Goal: Transaction & Acquisition: Purchase product/service

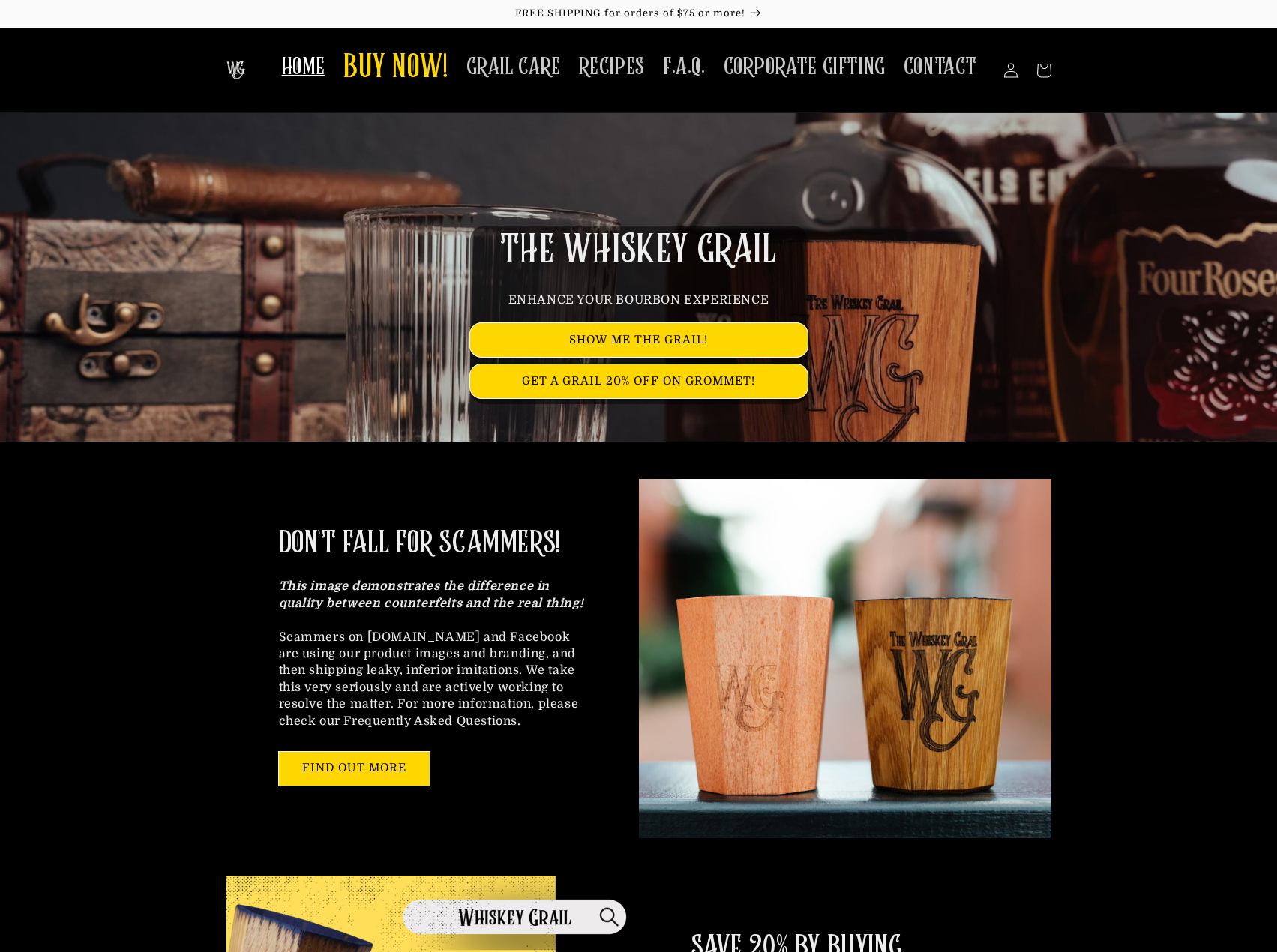
click at [292, 75] on span "HOME" at bounding box center [304, 67] width 44 height 29
click at [609, 68] on span "RECIPES" at bounding box center [612, 67] width 66 height 29
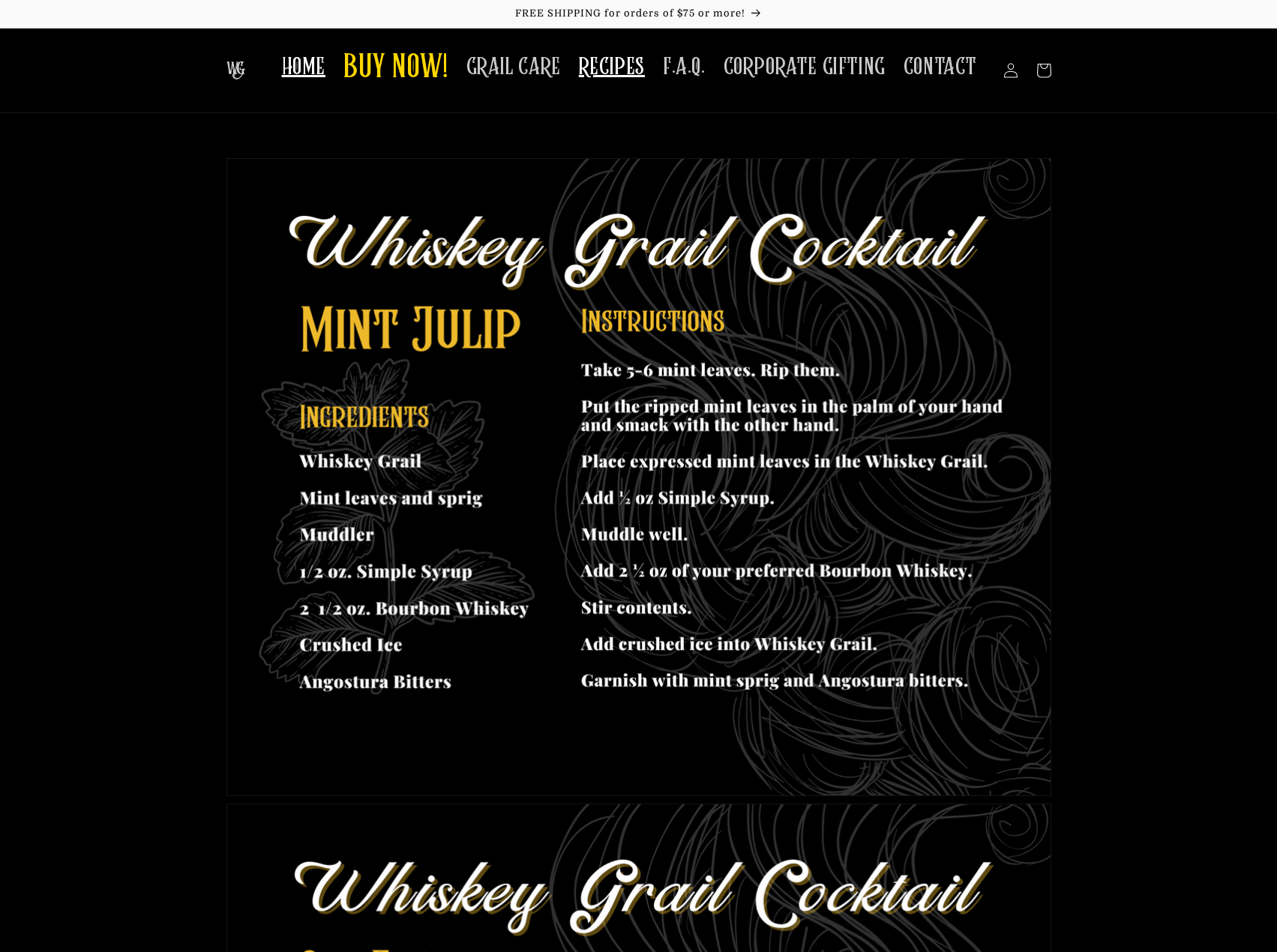
click at [323, 61] on span "HOME" at bounding box center [304, 67] width 44 height 29
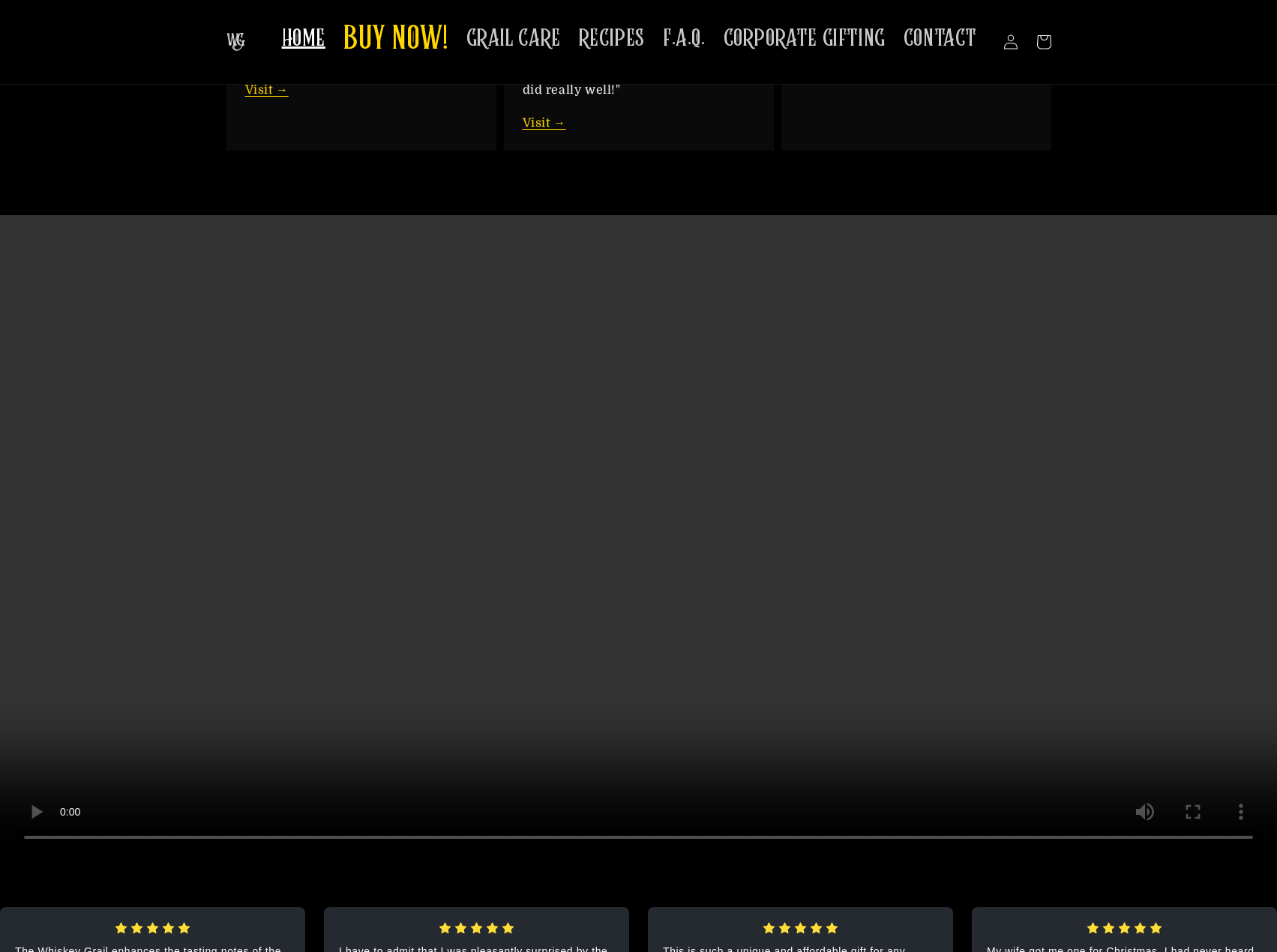
scroll to position [2549, 0]
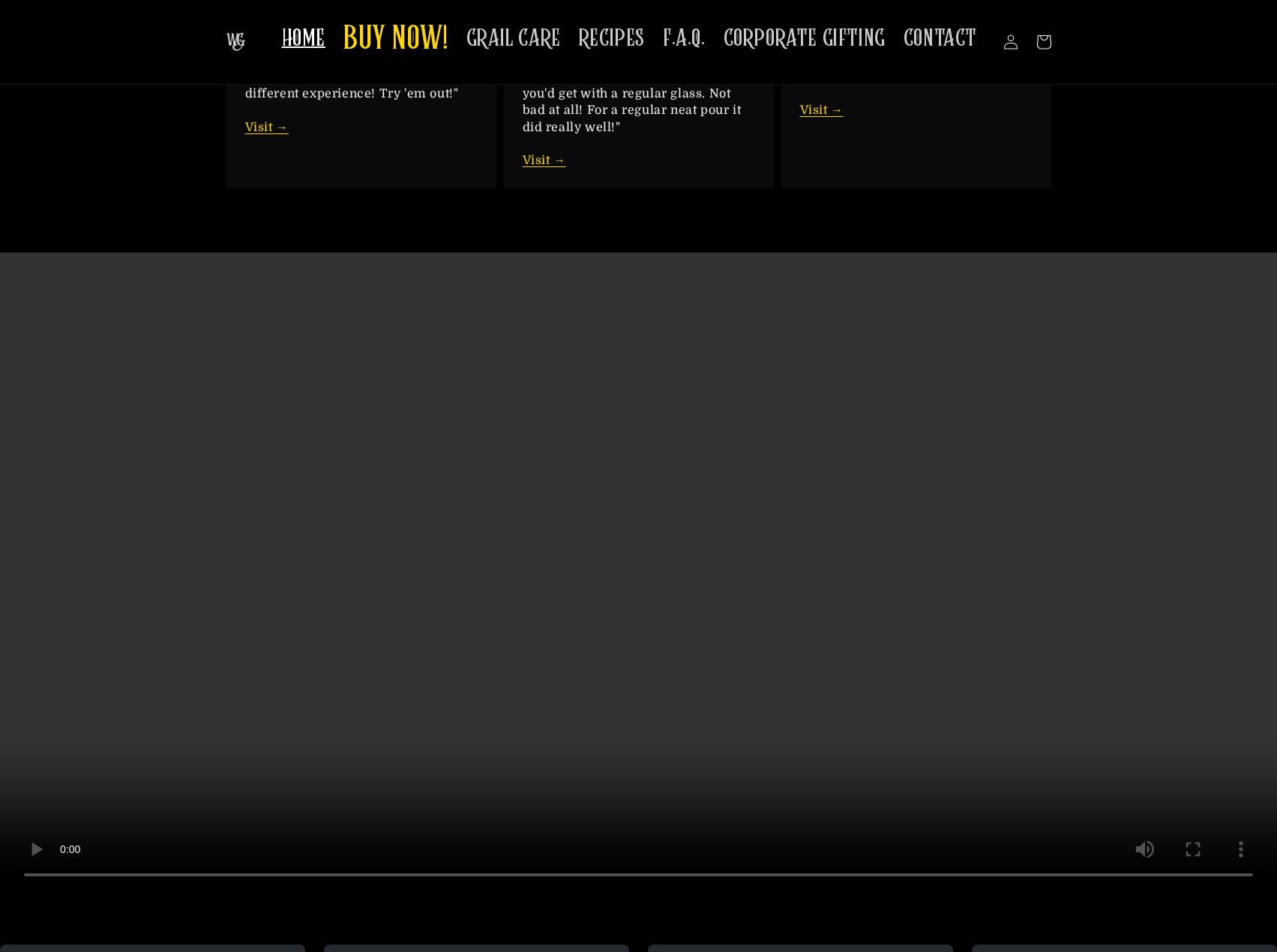
click at [311, 43] on span "HOME" at bounding box center [304, 38] width 44 height 29
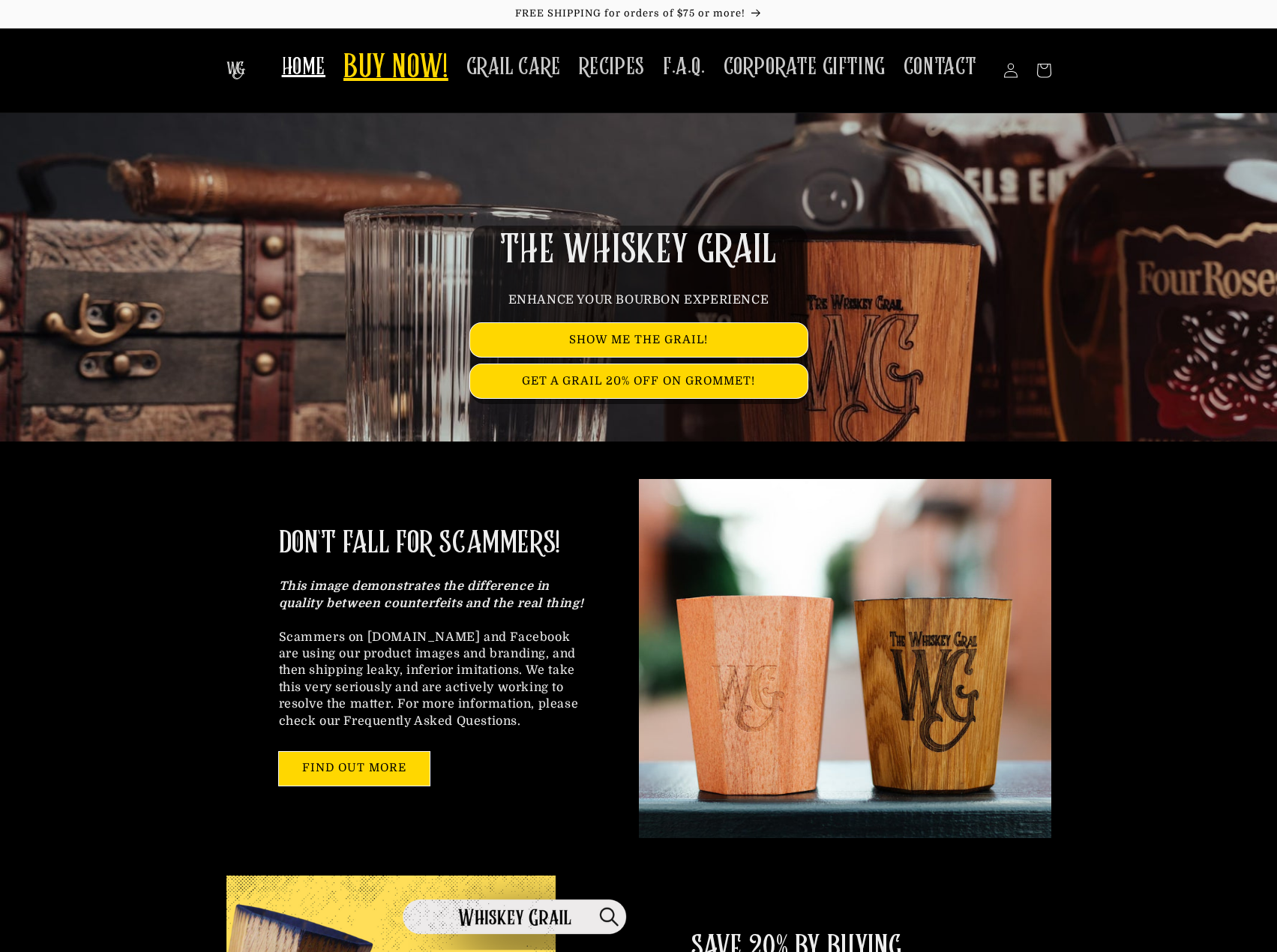
click at [366, 80] on span "BUY NOW!" at bounding box center [396, 69] width 105 height 41
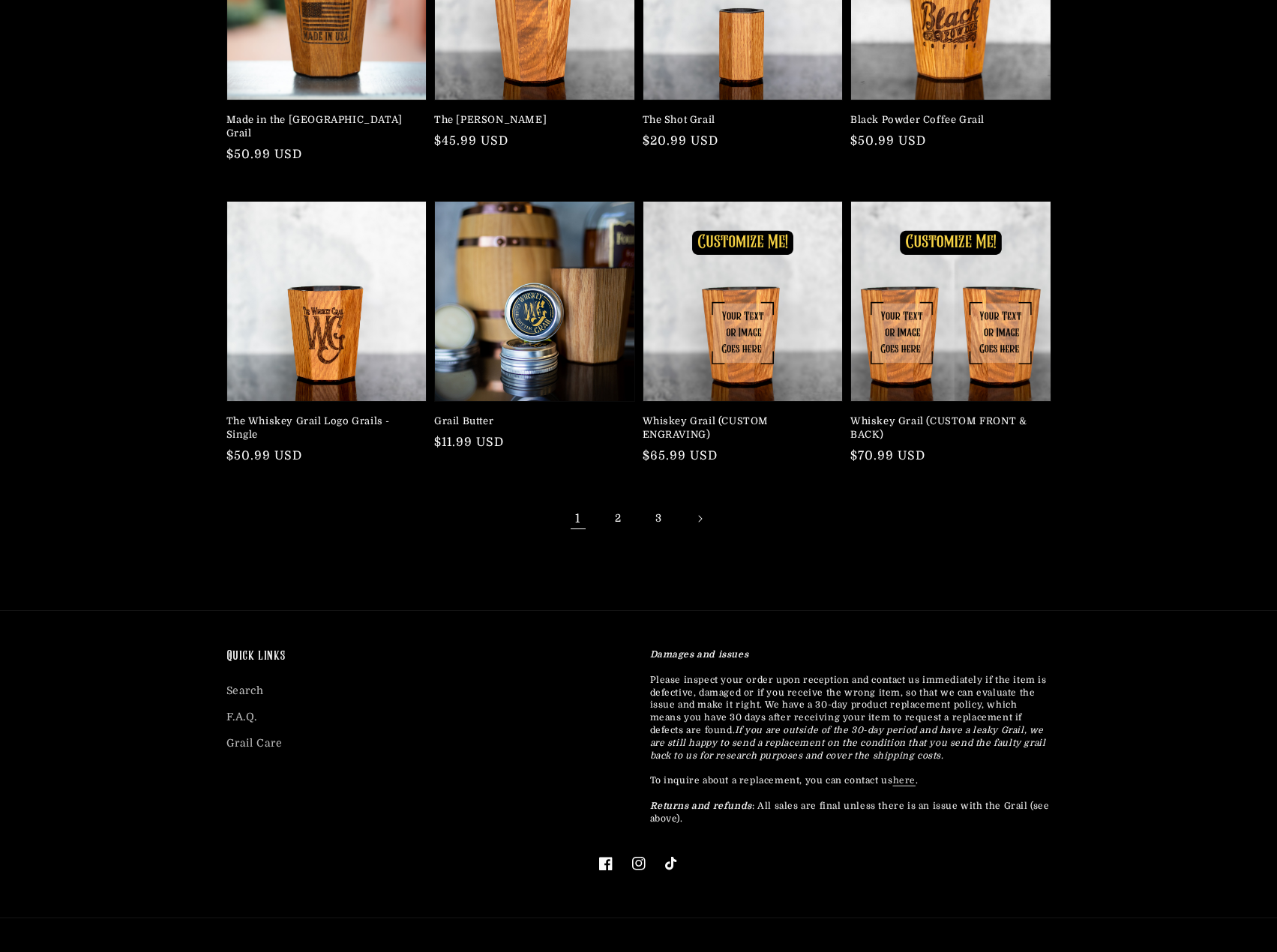
scroll to position [300, 0]
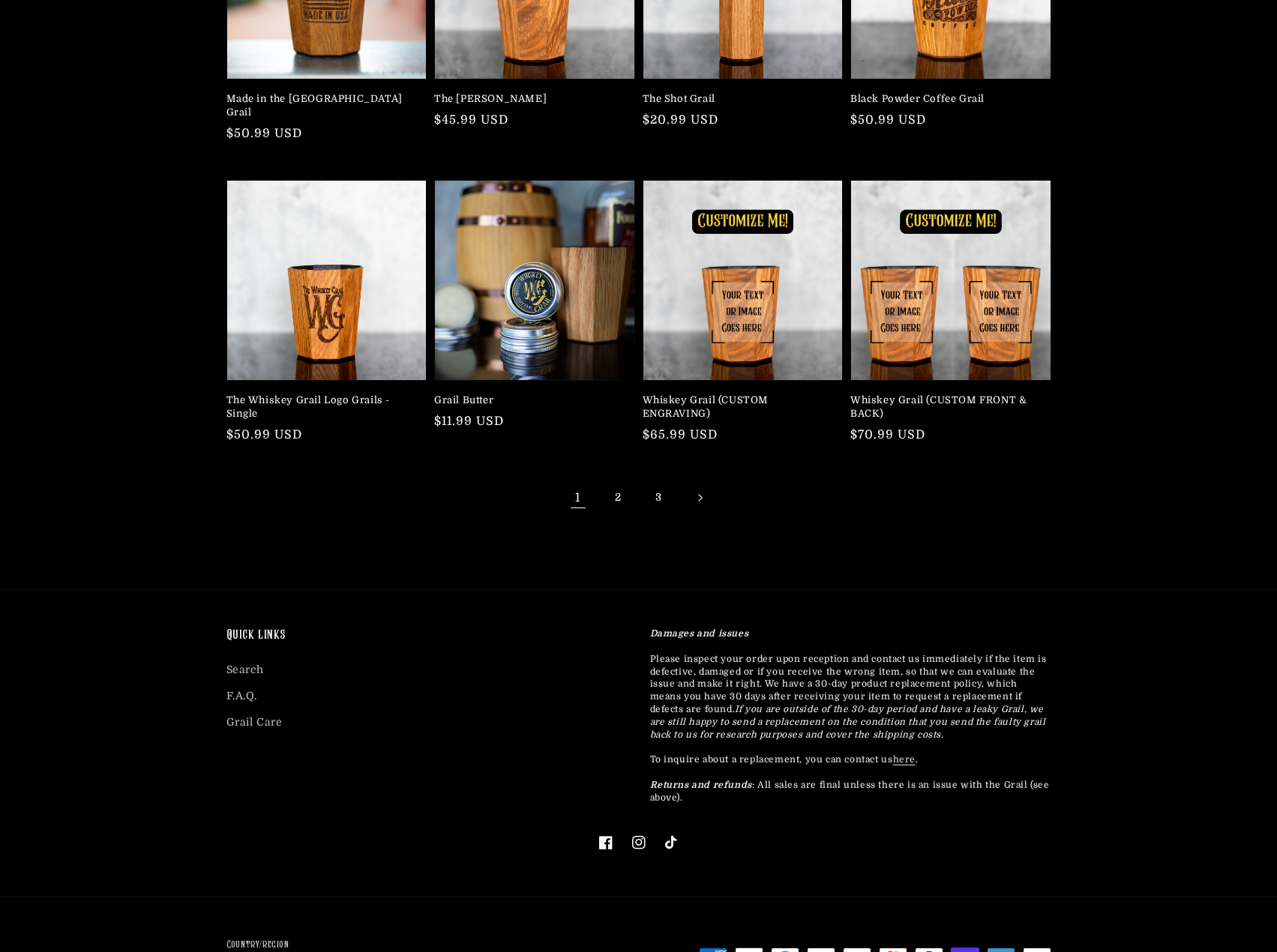
click at [703, 481] on link "Next page" at bounding box center [699, 497] width 33 height 33
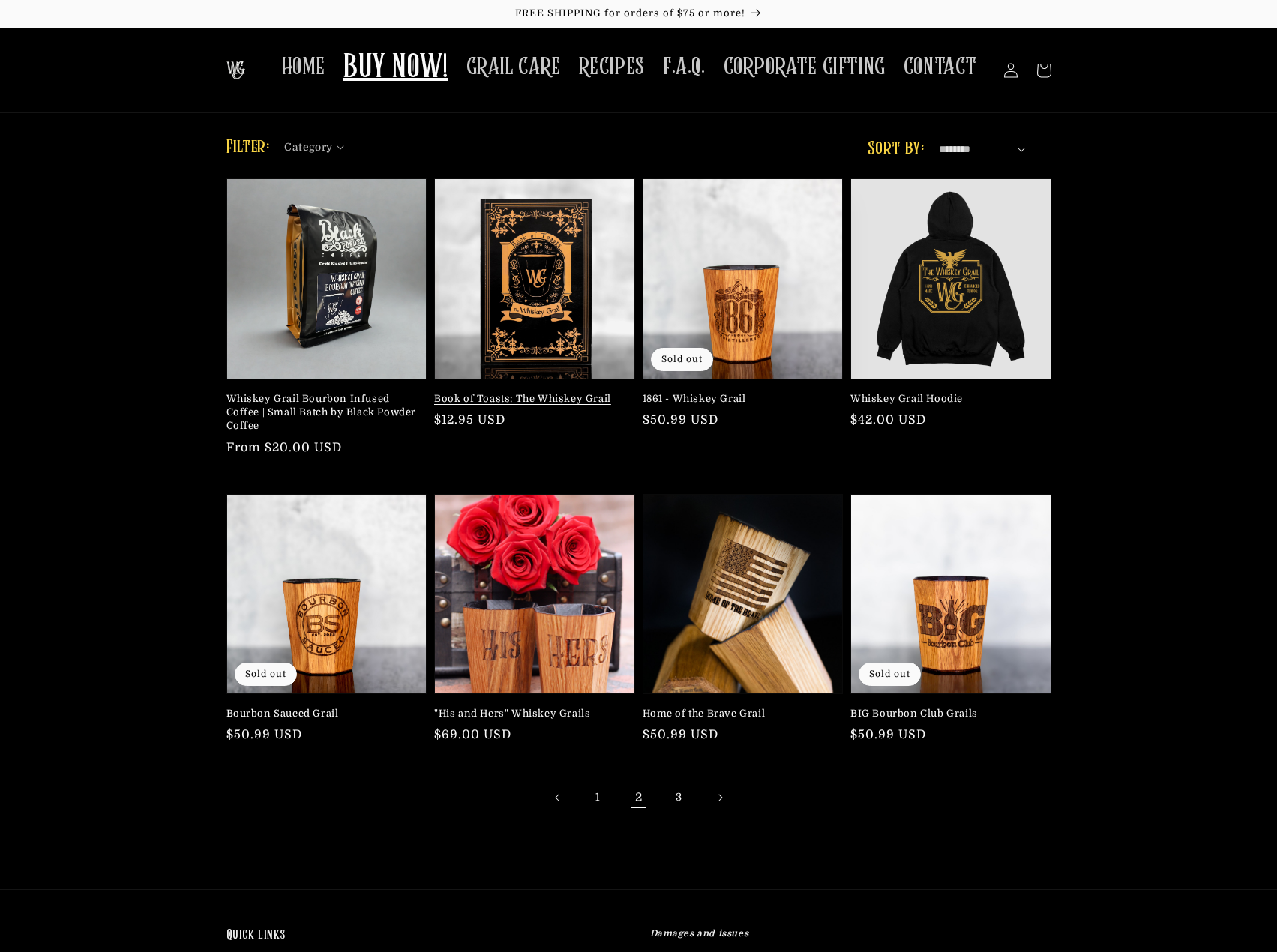
click at [574, 392] on link "Book of Toasts: The Whiskey Grail" at bounding box center [530, 398] width 192 height 14
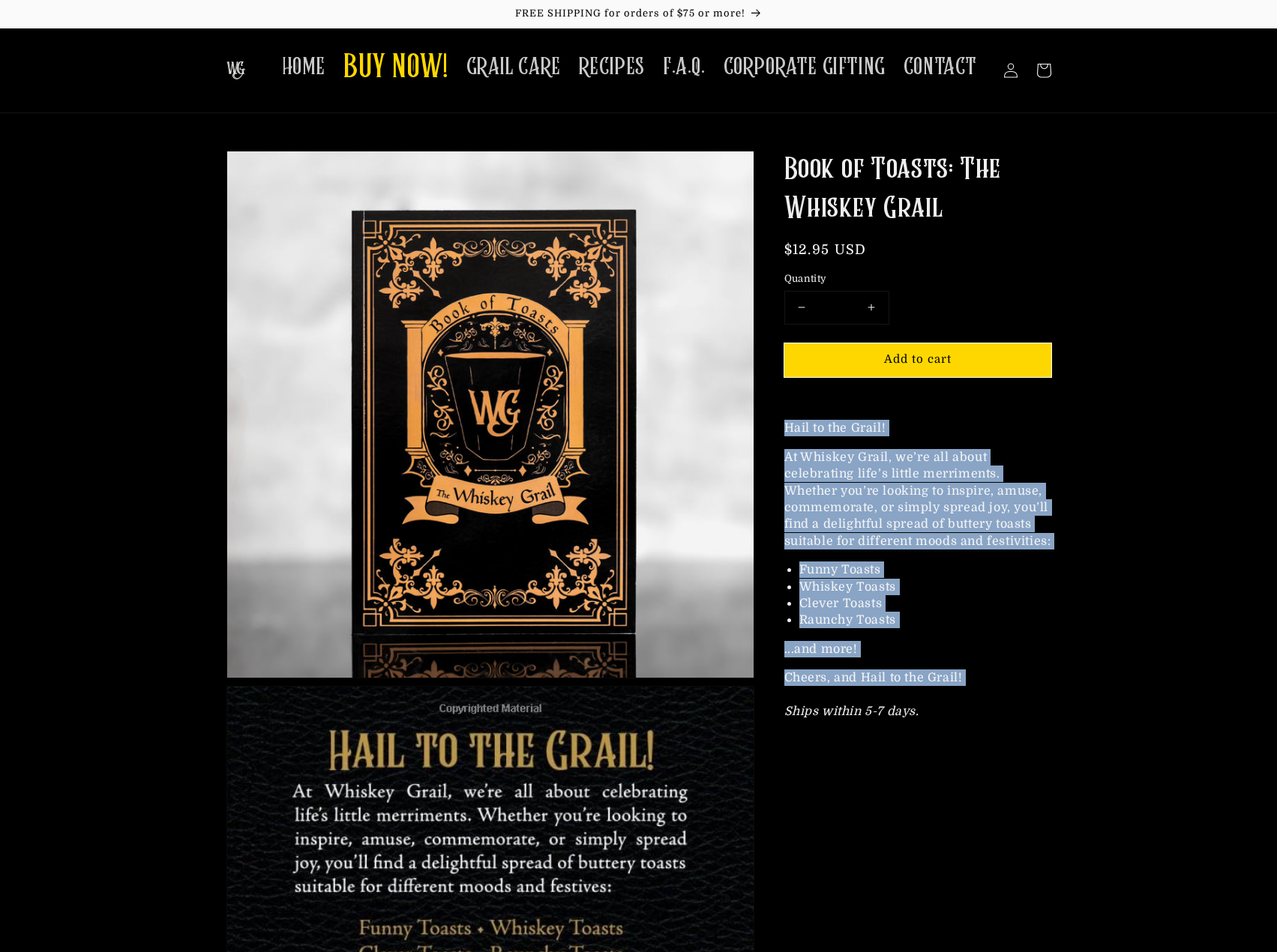
drag, startPoint x: 785, startPoint y: 446, endPoint x: 976, endPoint y: 733, distance: 344.7
click at [976, 720] on div "Hail to the Grail! At Whiskey Grail, we’re all about celebrating life’s little …" at bounding box center [917, 570] width 267 height 300
copy div "Hail to the Grail! At Whiskey Grail, we’re all about celebrating life’s little …"
